Goal: Transaction & Acquisition: Purchase product/service

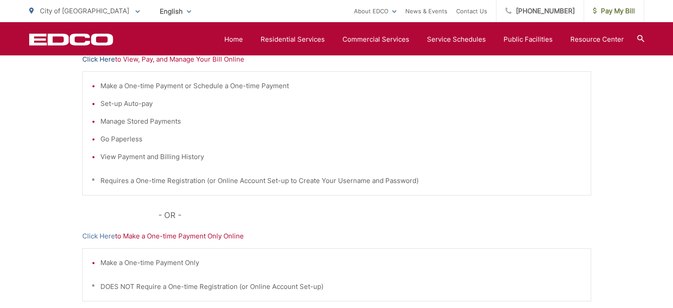
scroll to position [208, 0]
click at [90, 233] on link "Click Here" at bounding box center [98, 234] width 33 height 11
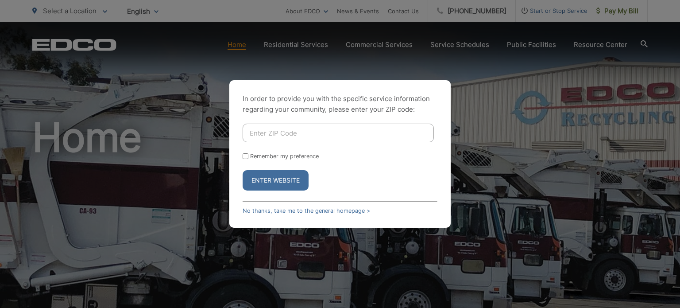
click at [258, 135] on input "Enter ZIP Code" at bounding box center [338, 132] width 191 height 19
type input "92021"
click at [272, 176] on button "Enter Website" at bounding box center [276, 180] width 66 height 20
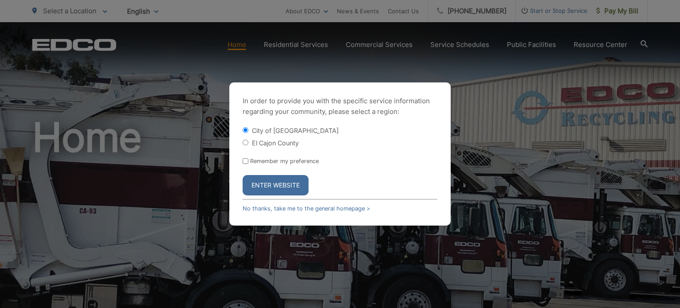
click at [260, 188] on button "Enter Website" at bounding box center [276, 185] width 66 height 20
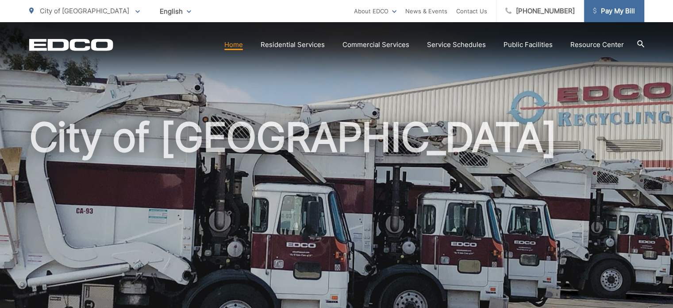
click at [613, 12] on span "Pay My Bill" at bounding box center [614, 11] width 42 height 11
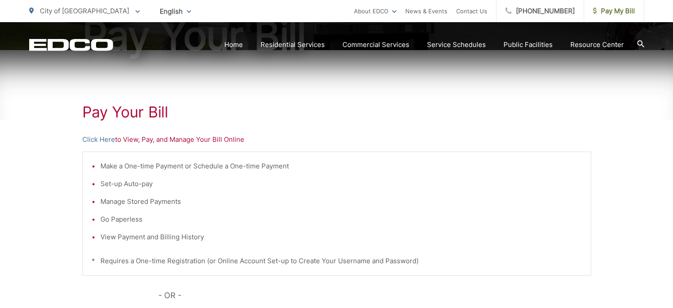
scroll to position [127, 0]
click at [94, 142] on link "Click Here" at bounding box center [98, 139] width 33 height 11
